Goal: Complete application form

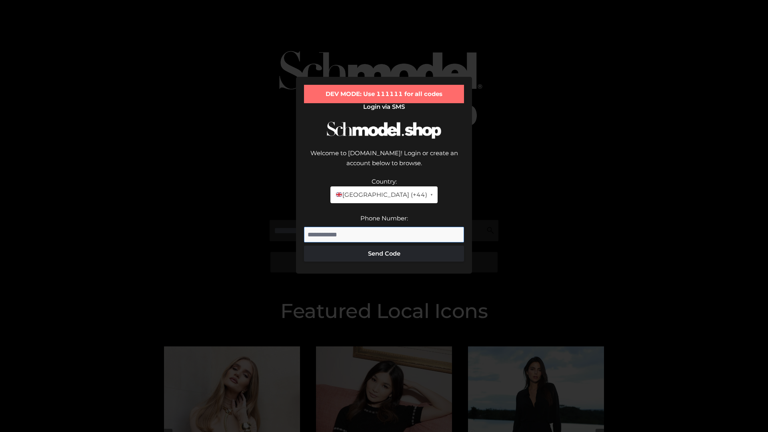
click at [384, 227] on input "Phone Number:" at bounding box center [384, 235] width 160 height 16
type input "**********"
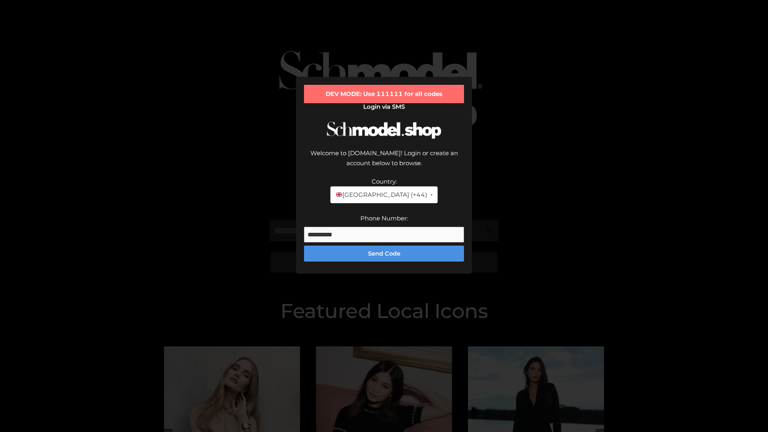
click at [384, 246] on button "Send Code" at bounding box center [384, 254] width 160 height 16
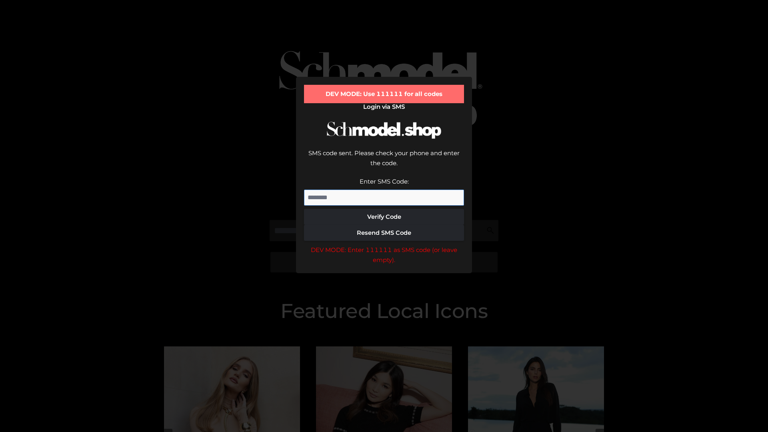
click at [384, 190] on input "Enter SMS Code:" at bounding box center [384, 198] width 160 height 16
type input "******"
click at [384, 209] on button "Verify Code" at bounding box center [384, 217] width 160 height 16
click at [384, 245] on div "DEV MODE: Enter 111111 as SMS code (or leave empty)." at bounding box center [384, 255] width 160 height 20
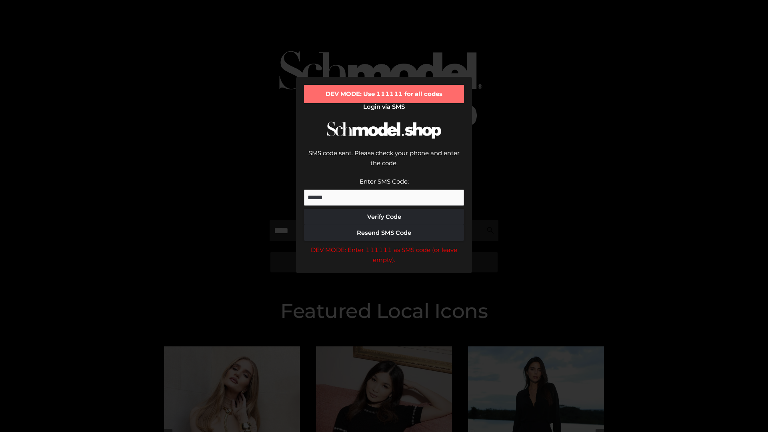
click at [384, 245] on div "DEV MODE: Enter 111111 as SMS code (or leave empty)." at bounding box center [384, 255] width 160 height 20
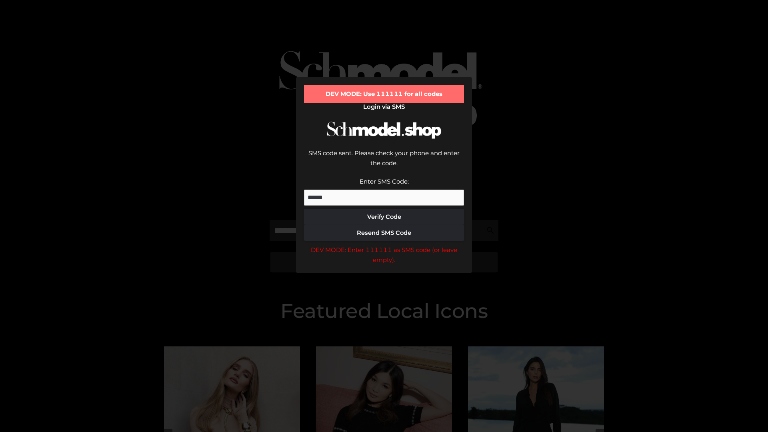
click at [384, 245] on div "DEV MODE: Enter 111111 as SMS code (or leave empty)." at bounding box center [384, 255] width 160 height 20
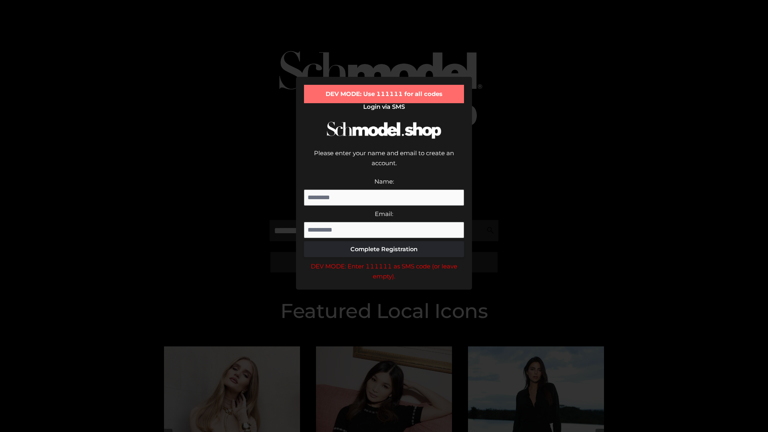
click at [384, 261] on div "DEV MODE: Enter 111111 as SMS code (or leave empty)." at bounding box center [384, 271] width 160 height 20
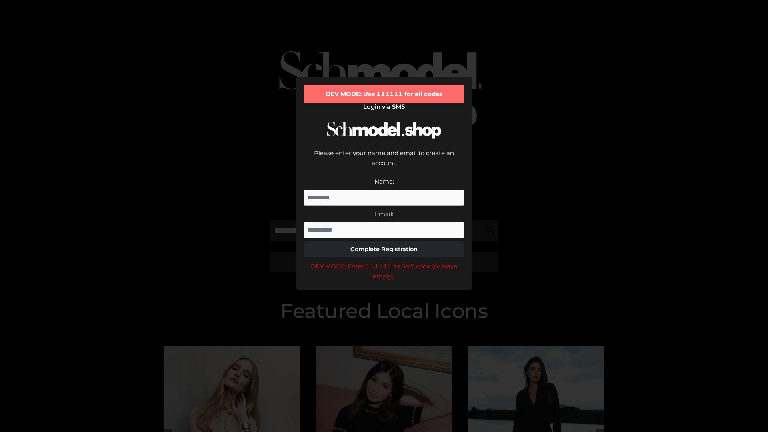
click at [384, 261] on div "DEV MODE: Enter 111111 as SMS code (or leave empty)." at bounding box center [384, 271] width 160 height 20
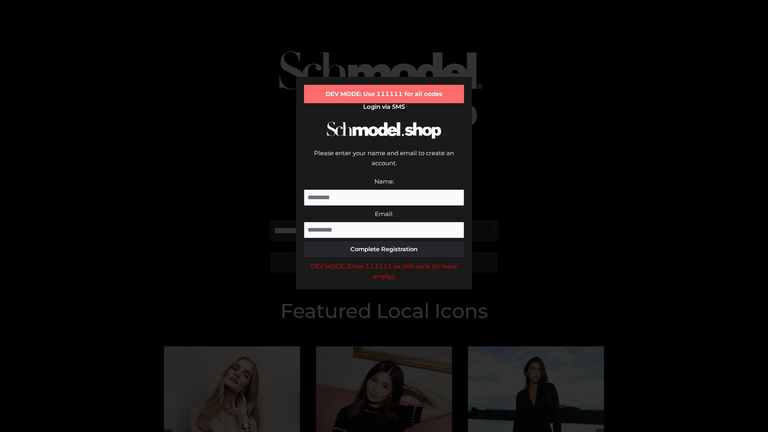
click at [384, 261] on div "DEV MODE: Enter 111111 as SMS code (or leave empty)." at bounding box center [384, 271] width 160 height 20
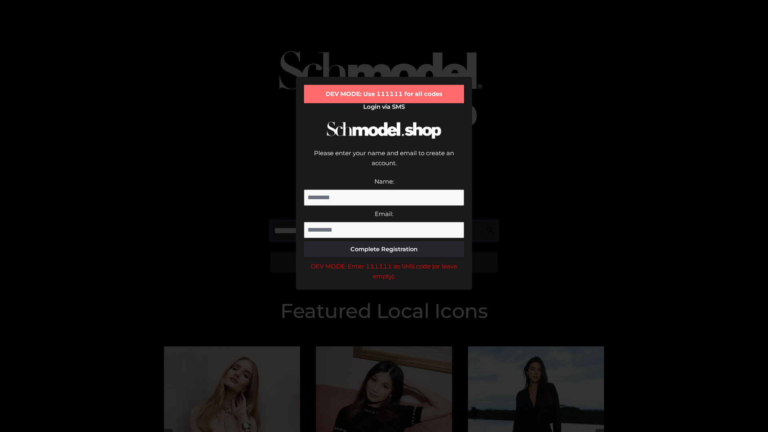
scroll to position [0, 12]
click at [384, 261] on div "DEV MODE: Enter 111111 as SMS code (or leave empty)." at bounding box center [384, 271] width 160 height 20
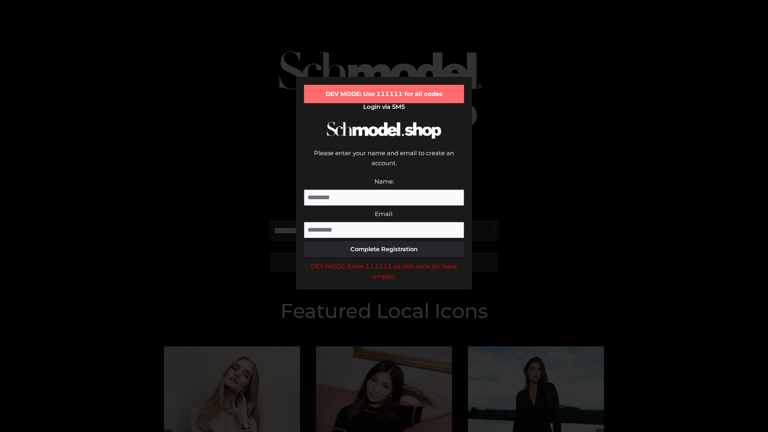
click at [384, 261] on div "DEV MODE: Enter 111111 as SMS code (or leave empty)." at bounding box center [384, 271] width 160 height 20
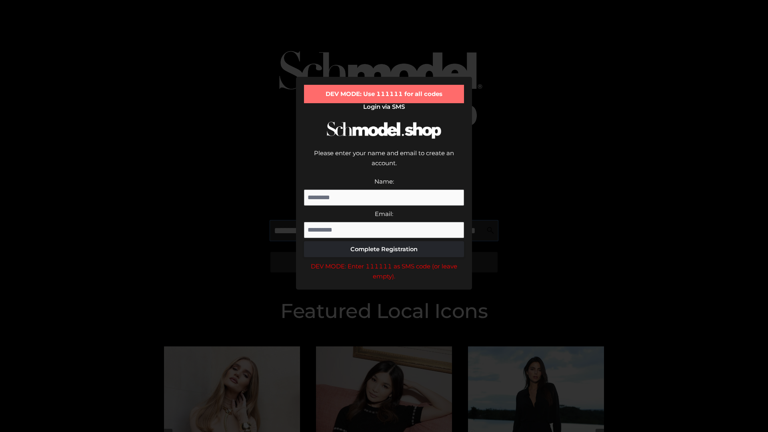
scroll to position [0, 58]
click at [384, 261] on div "DEV MODE: Enter 111111 as SMS code (or leave empty)." at bounding box center [384, 271] width 160 height 20
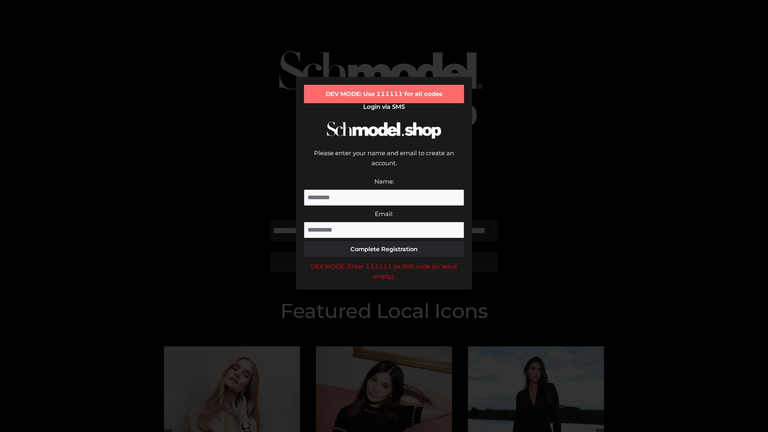
click at [384, 261] on div "DEV MODE: Enter 111111 as SMS code (or leave empty)." at bounding box center [384, 271] width 160 height 20
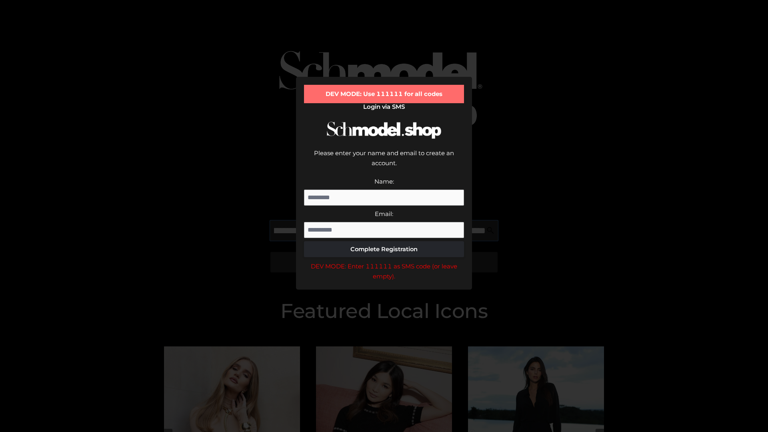
scroll to position [0, 107]
click at [384, 261] on div "DEV MODE: Enter 111111 as SMS code (or leave empty)." at bounding box center [384, 271] width 160 height 20
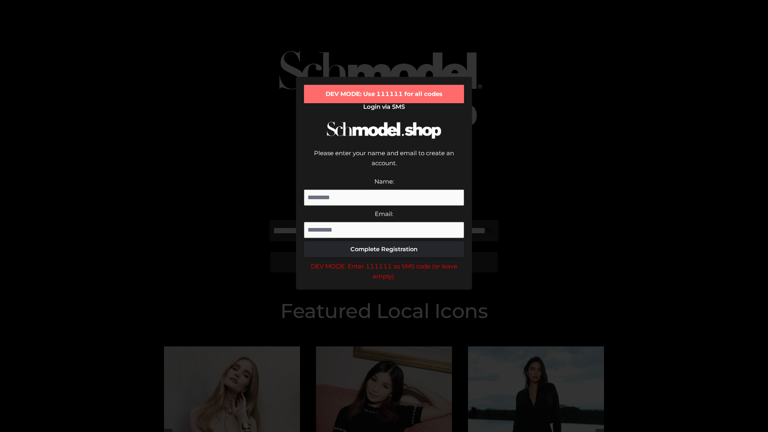
click at [384, 261] on div "DEV MODE: Enter 111111 as SMS code (or leave empty)." at bounding box center [384, 271] width 160 height 20
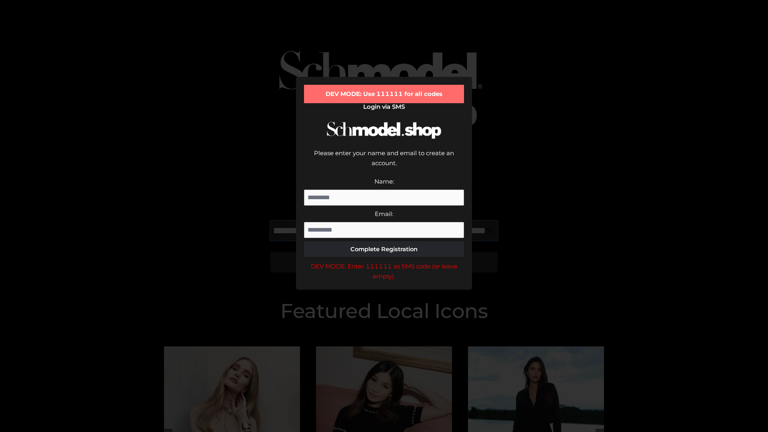
scroll to position [0, 157]
click at [384, 261] on div "DEV MODE: Enter 111111 as SMS code (or leave empty)." at bounding box center [384, 271] width 160 height 20
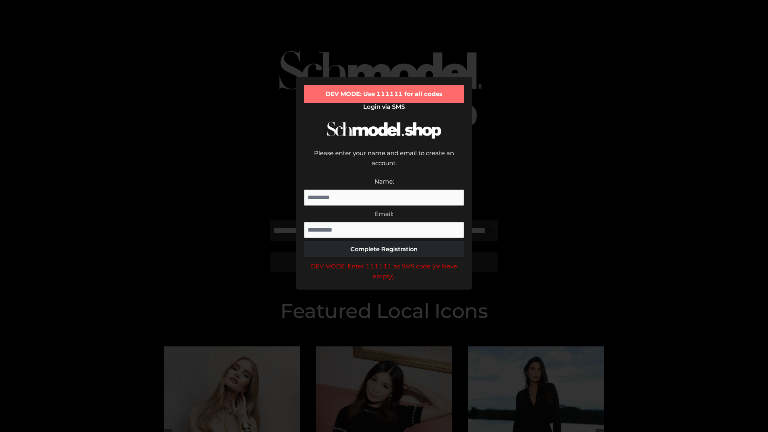
click at [384, 261] on div "DEV MODE: Enter 111111 as SMS code (or leave empty)." at bounding box center [384, 271] width 160 height 20
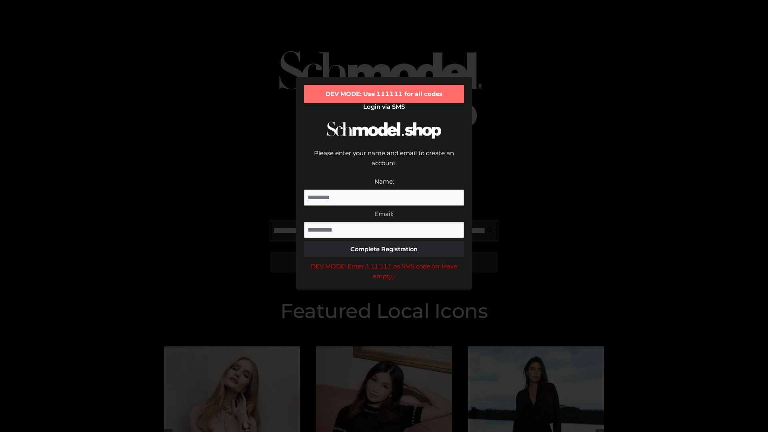
scroll to position [0, 203]
click at [384, 261] on div "DEV MODE: Enter 111111 as SMS code (or leave empty)." at bounding box center [384, 271] width 160 height 20
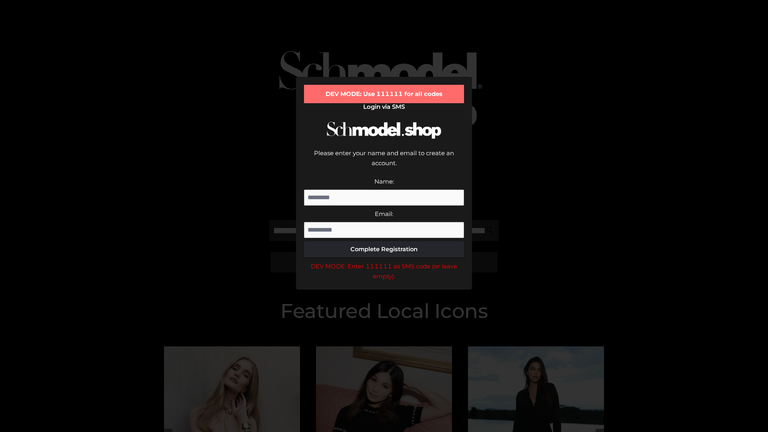
click at [384, 261] on div "DEV MODE: Enter 111111 as SMS code (or leave empty)." at bounding box center [384, 271] width 160 height 20
type input "**********"
